Goal: Information Seeking & Learning: Learn about a topic

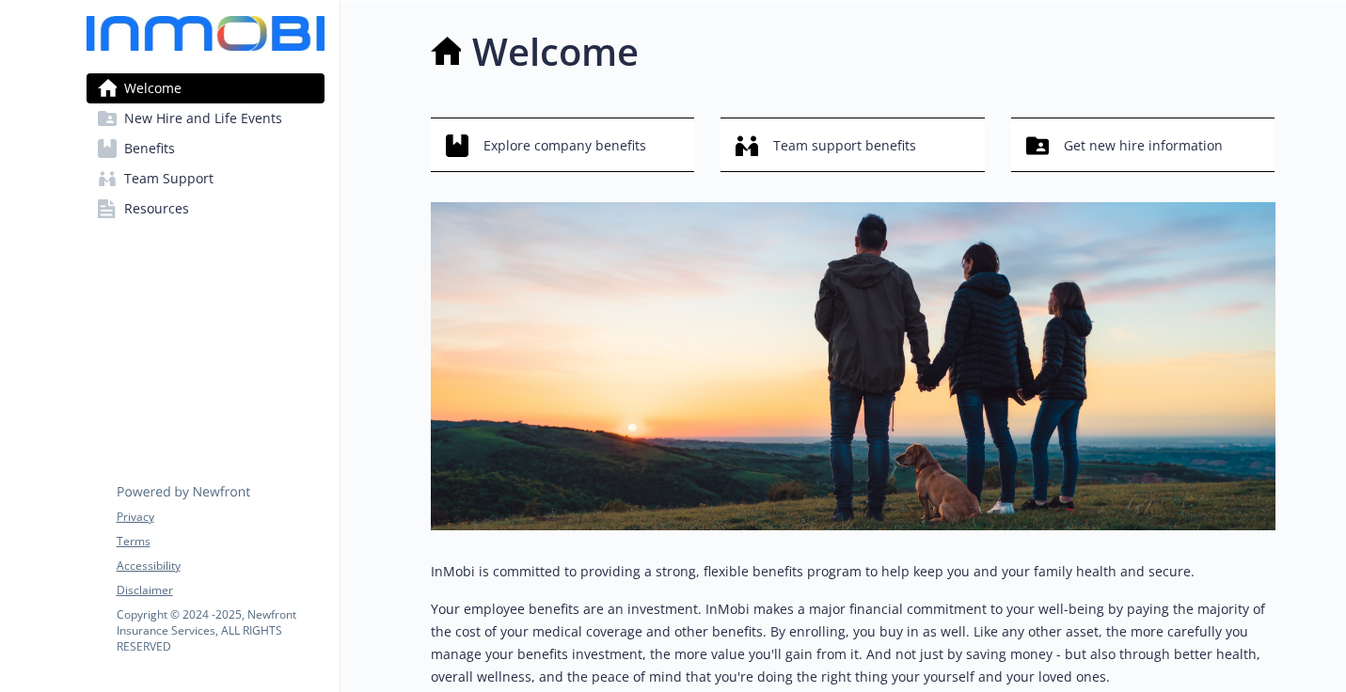
click at [188, 144] on link "Benefits" at bounding box center [206, 149] width 238 height 30
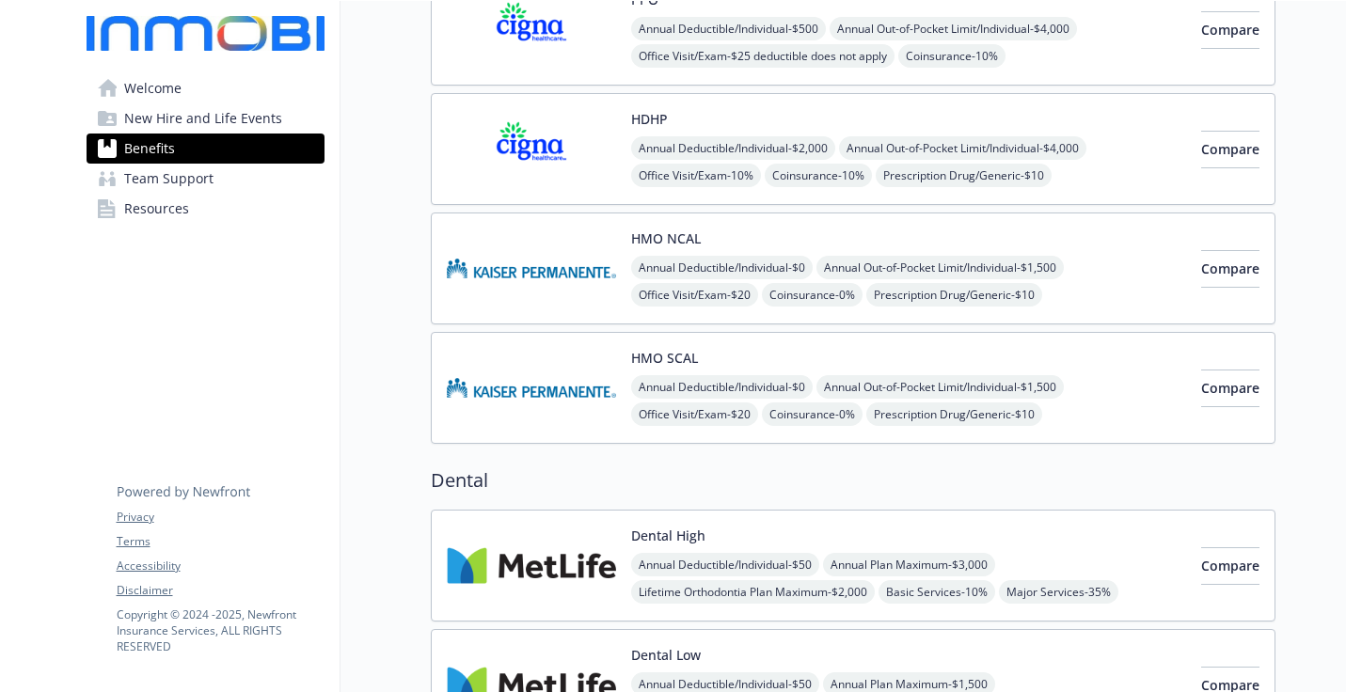
scroll to position [283, 0]
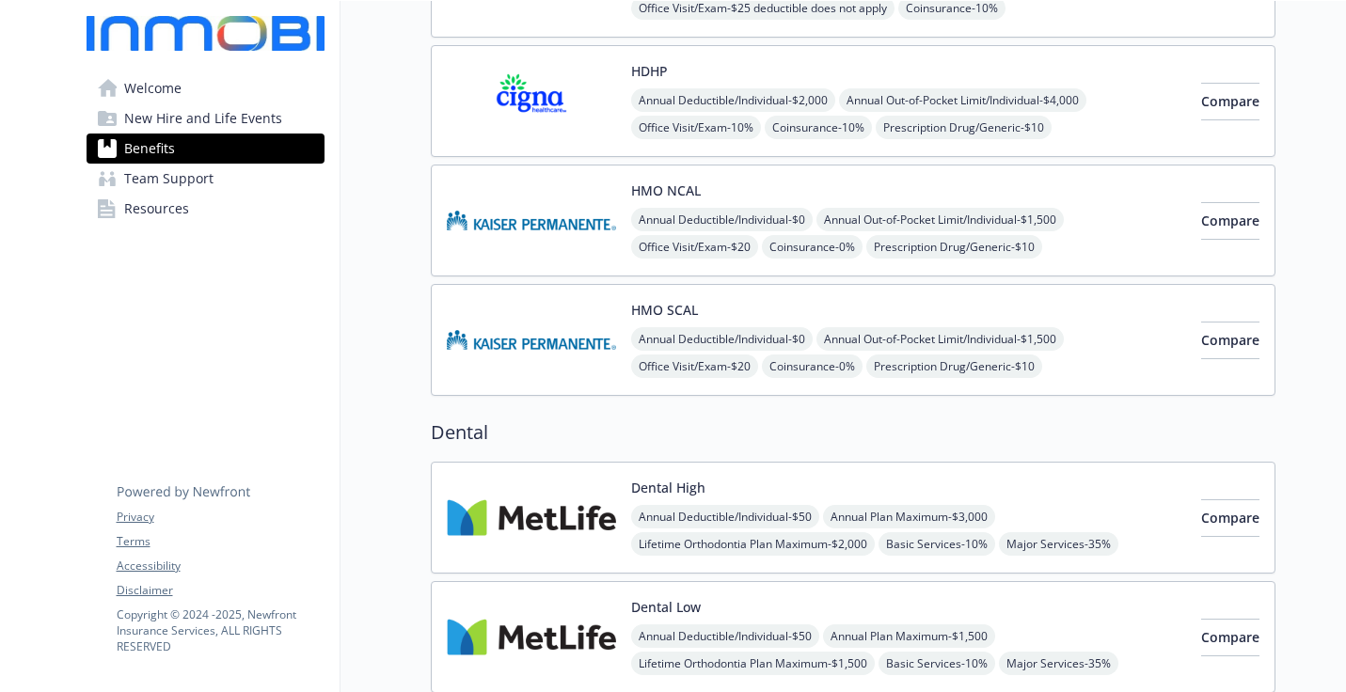
click at [668, 195] on button "HMO NCAL" at bounding box center [666, 191] width 70 height 20
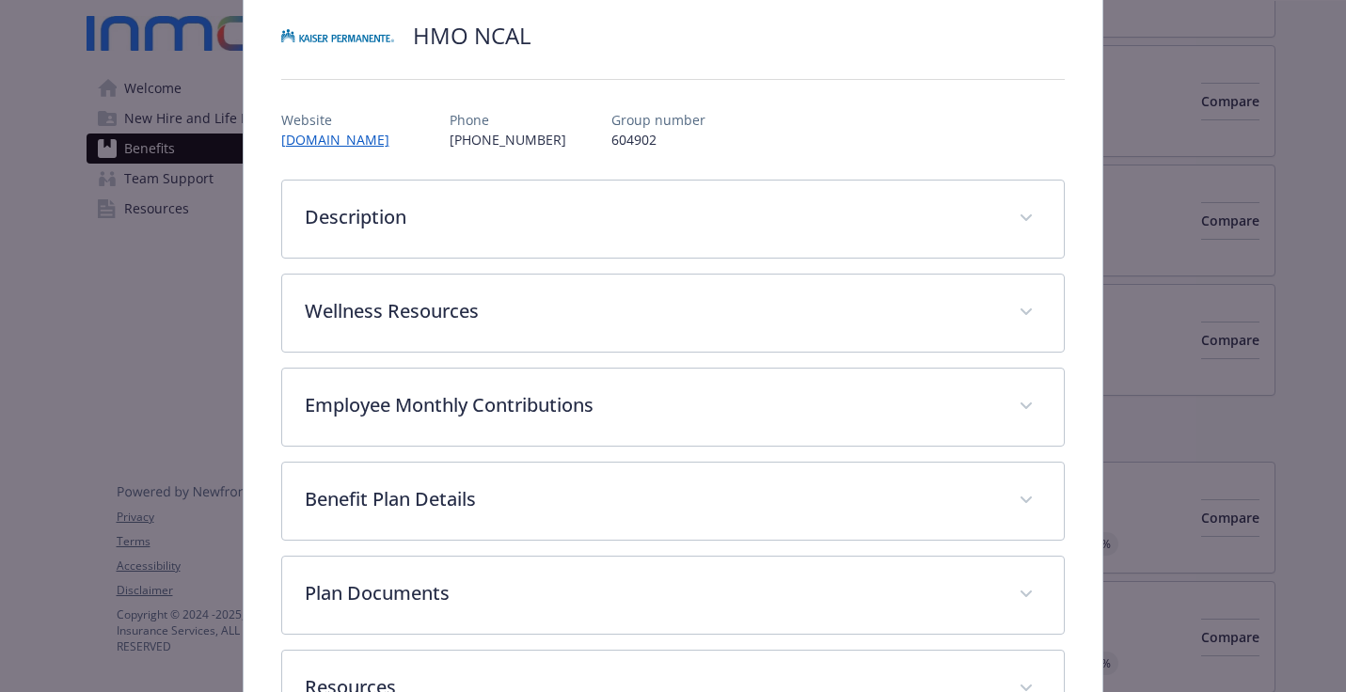
scroll to position [280, 0]
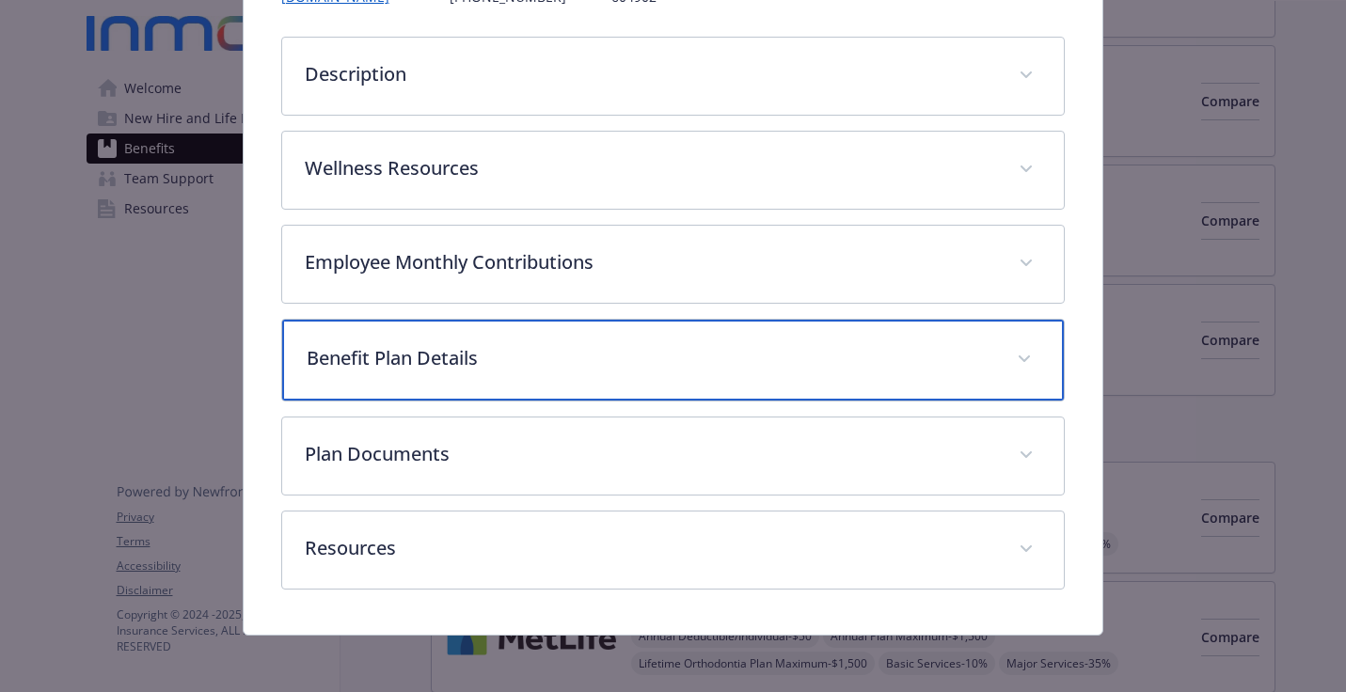
click at [516, 371] on div "Benefit Plan Details" at bounding box center [673, 360] width 782 height 81
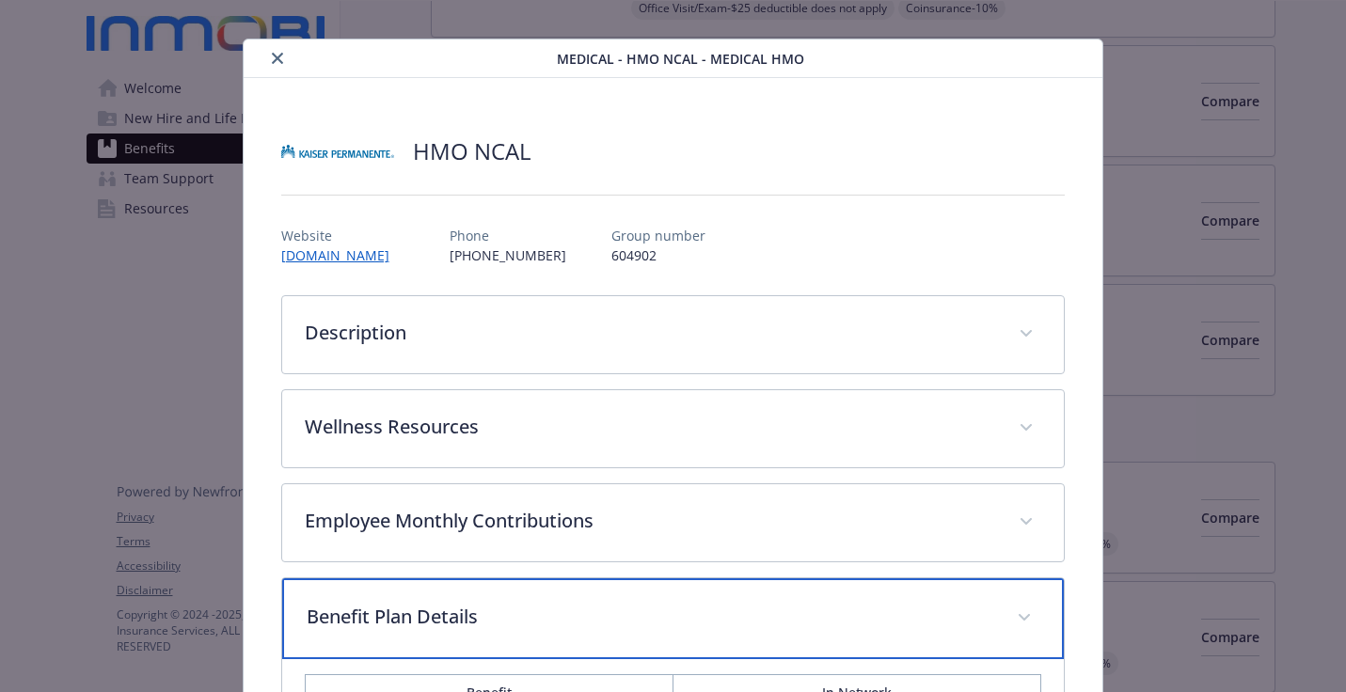
scroll to position [0, 0]
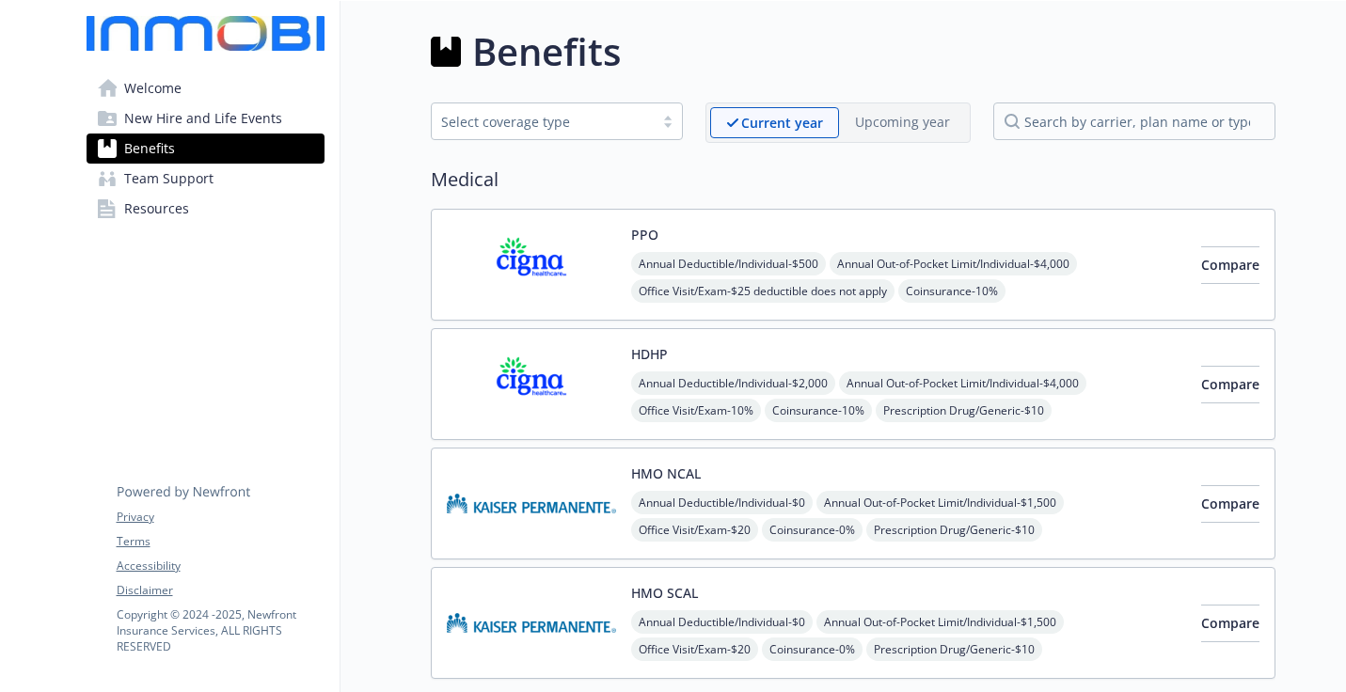
click at [136, 29] on img at bounding box center [206, 33] width 238 height 35
click at [187, 121] on span "New Hire and Life Events" at bounding box center [203, 118] width 158 height 30
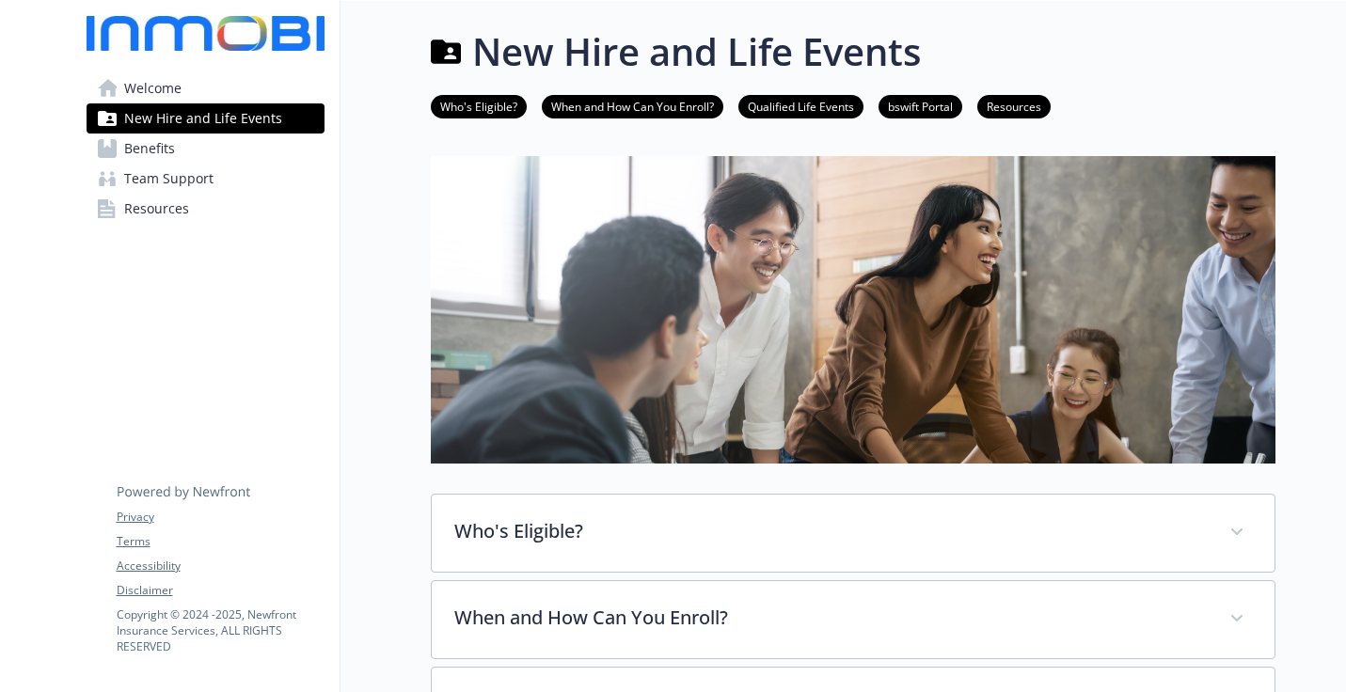
scroll to position [5, 0]
